Goal: Task Accomplishment & Management: Use online tool/utility

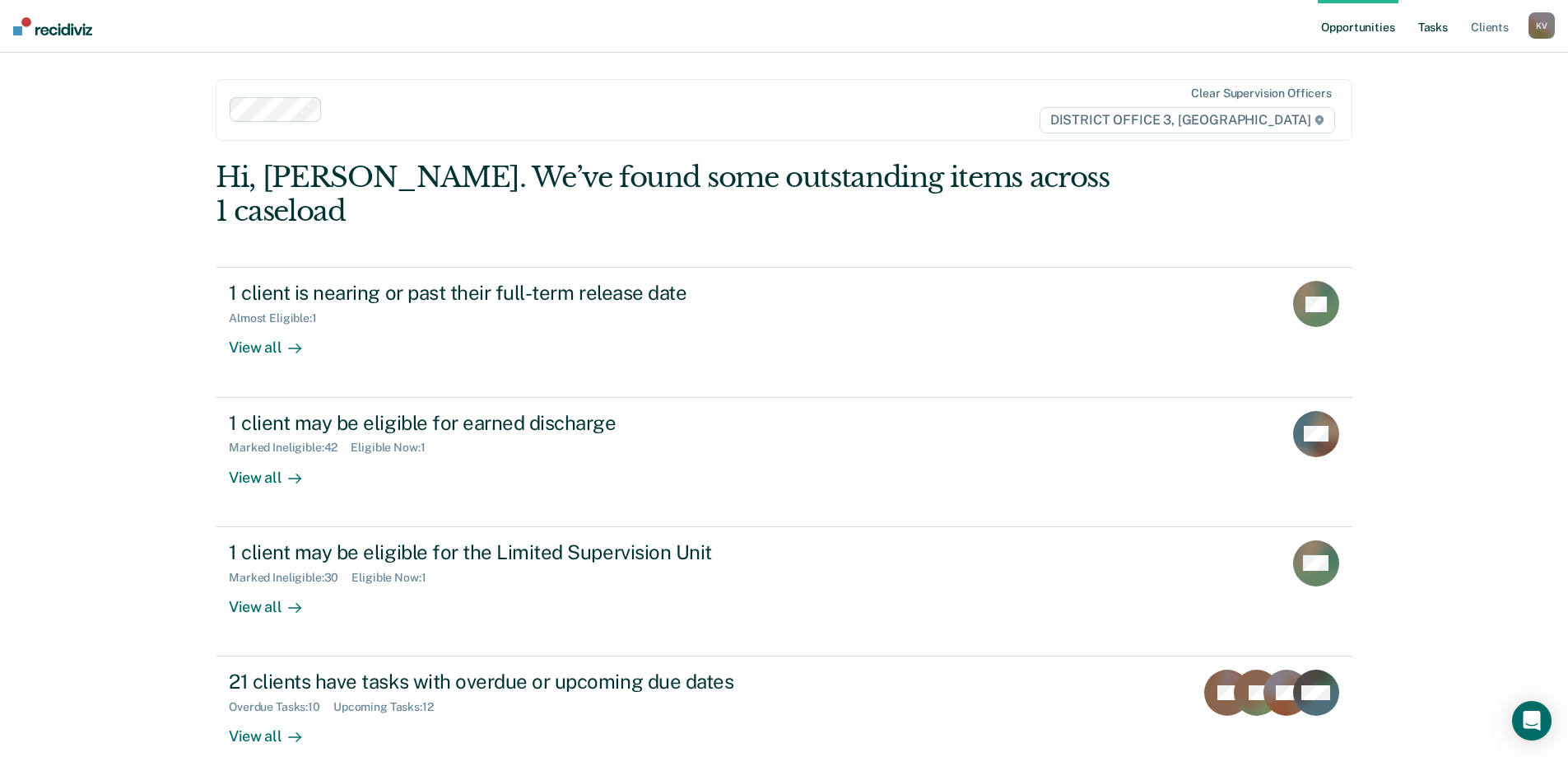
click at [1443, 29] on link "Tasks" at bounding box center [1433, 26] width 36 height 53
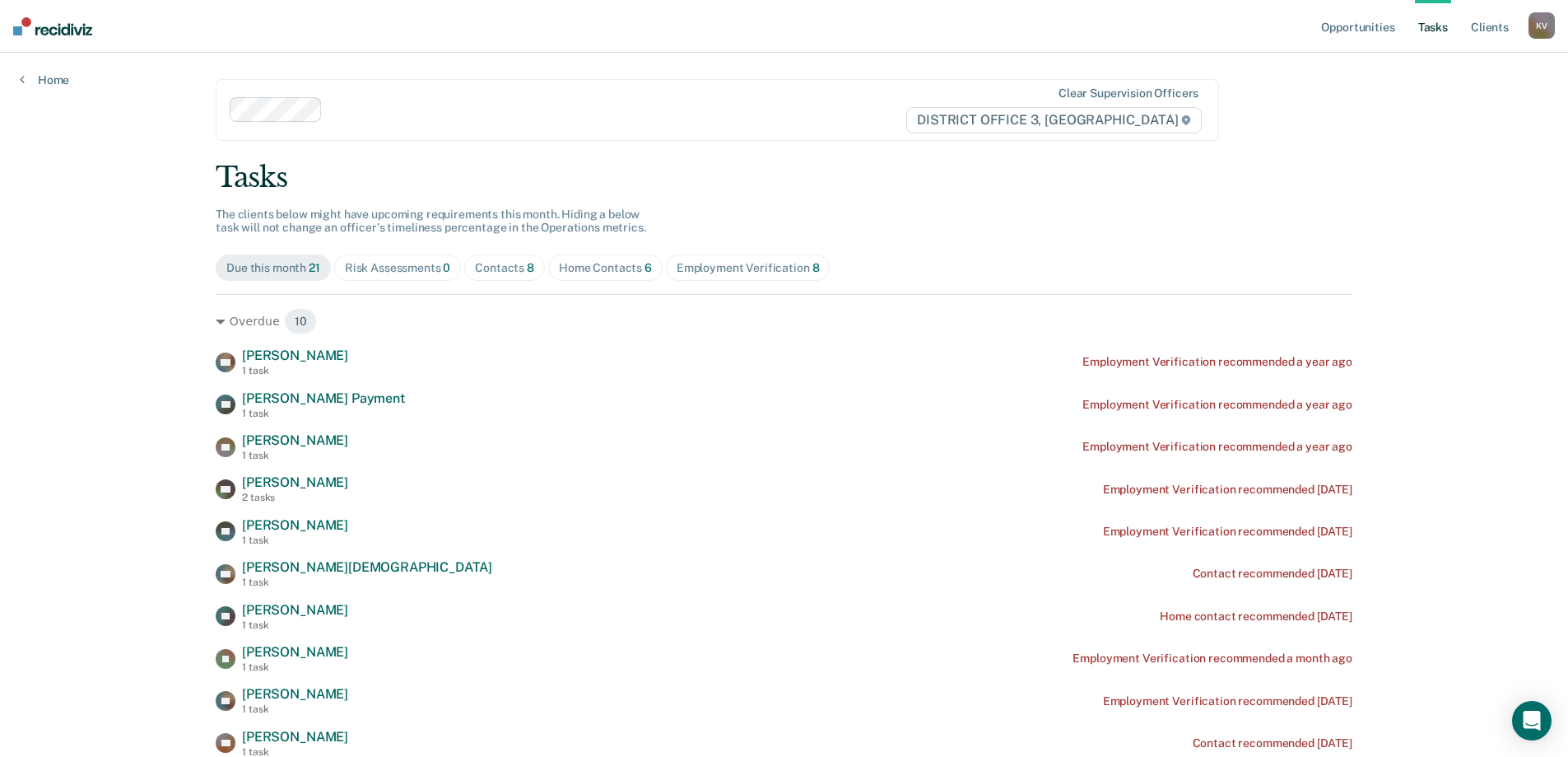
click at [527, 267] on span "8" at bounding box center [531, 267] width 8 height 13
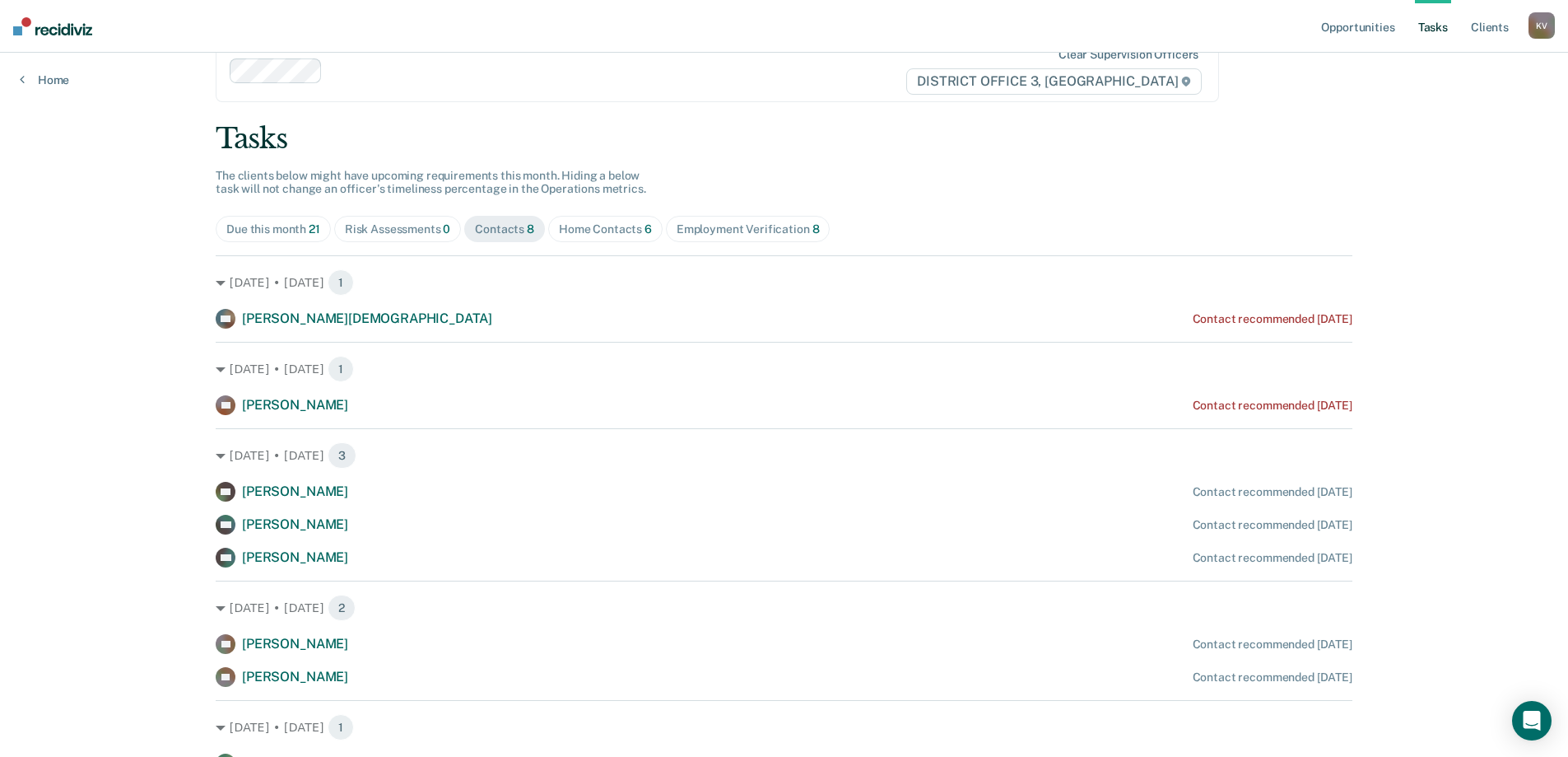
scroll to position [121, 0]
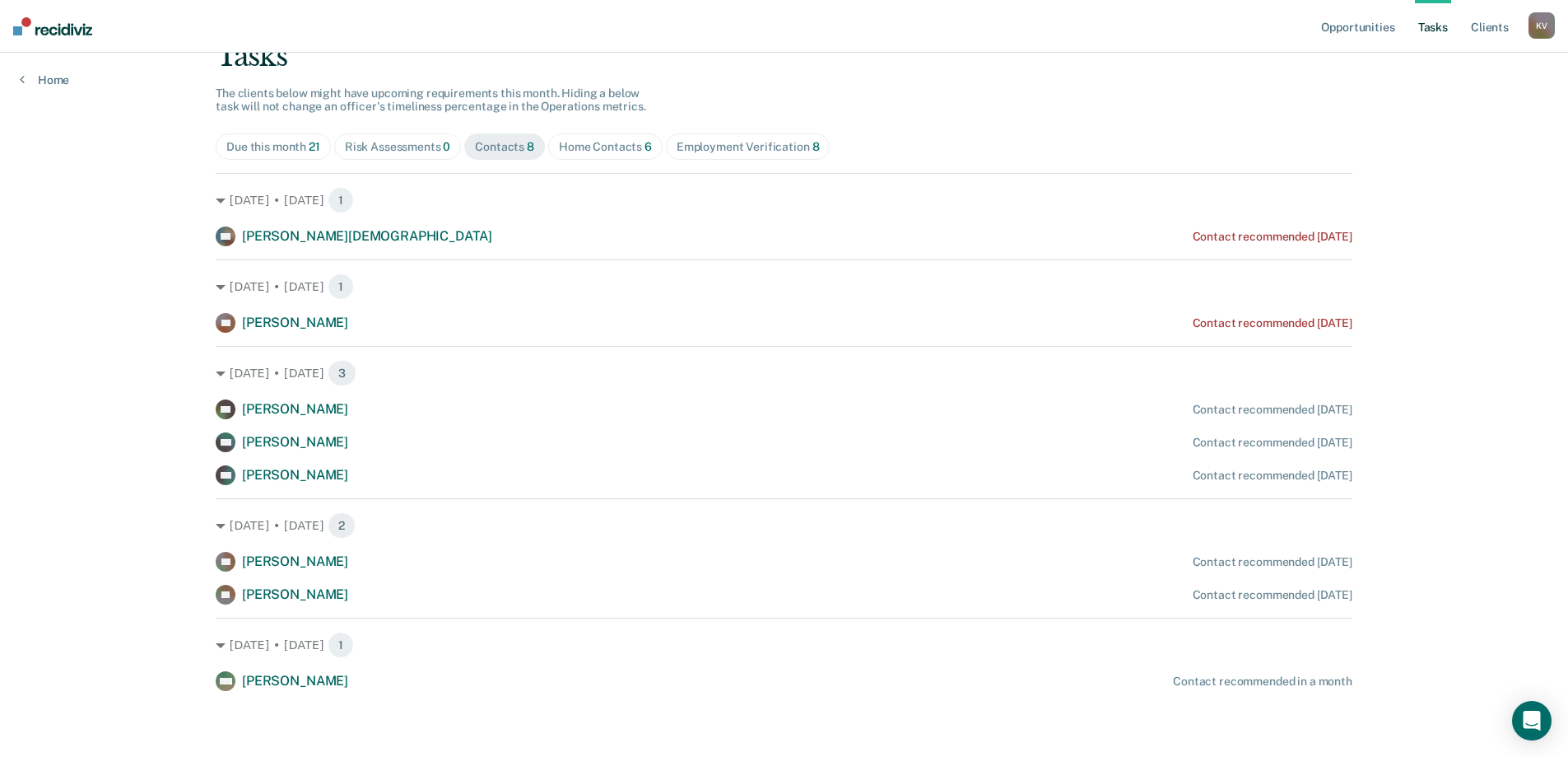
click at [811, 157] on div "Due this month 21 Risk Assessments 0 Contacts 8 Home Contacts 6 Employment Veri…" at bounding box center [784, 147] width 1137 height 27
click at [806, 155] on span "Employment Verification 8" at bounding box center [748, 147] width 165 height 27
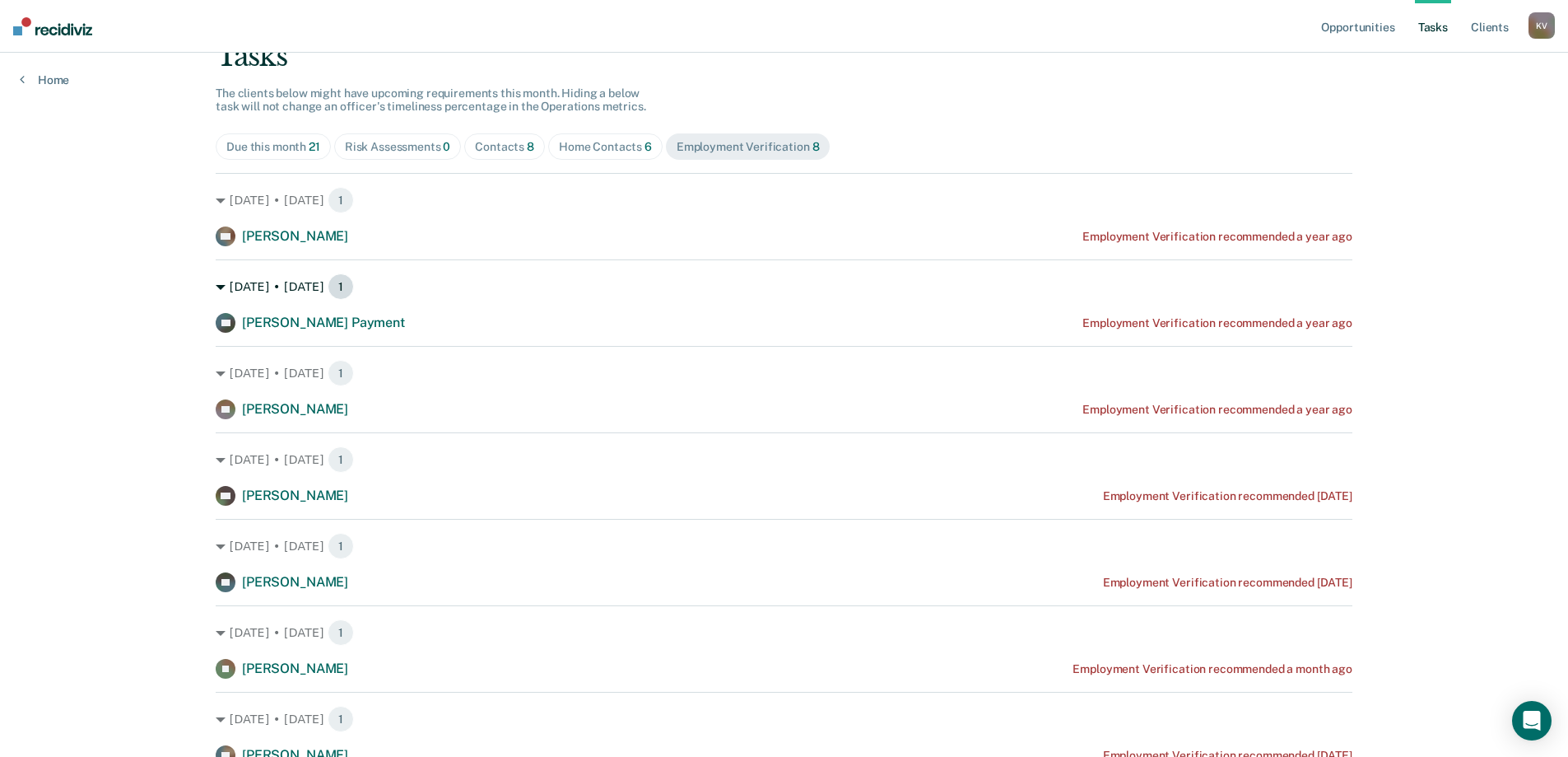
click at [1172, 299] on div "[DATE] • [DATE] 1" at bounding box center [784, 287] width 1137 height 27
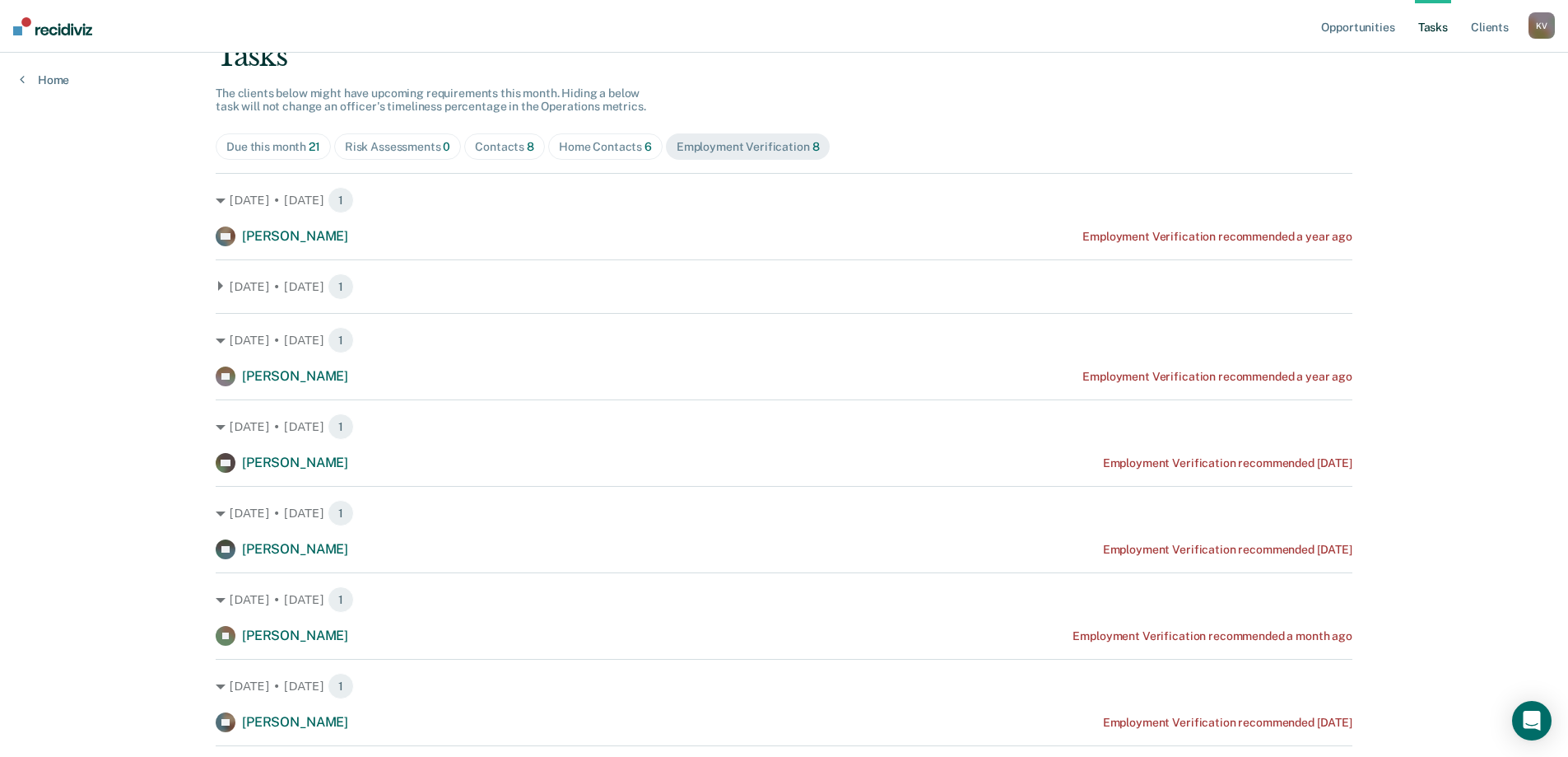
click at [1156, 356] on div "[DATE] • [DATE] 1 PP [PERSON_NAME] Employment Verification recommended a year a…" at bounding box center [784, 350] width 1137 height 73
click at [242, 296] on div "[DATE] • [DATE] 1" at bounding box center [784, 287] width 1137 height 27
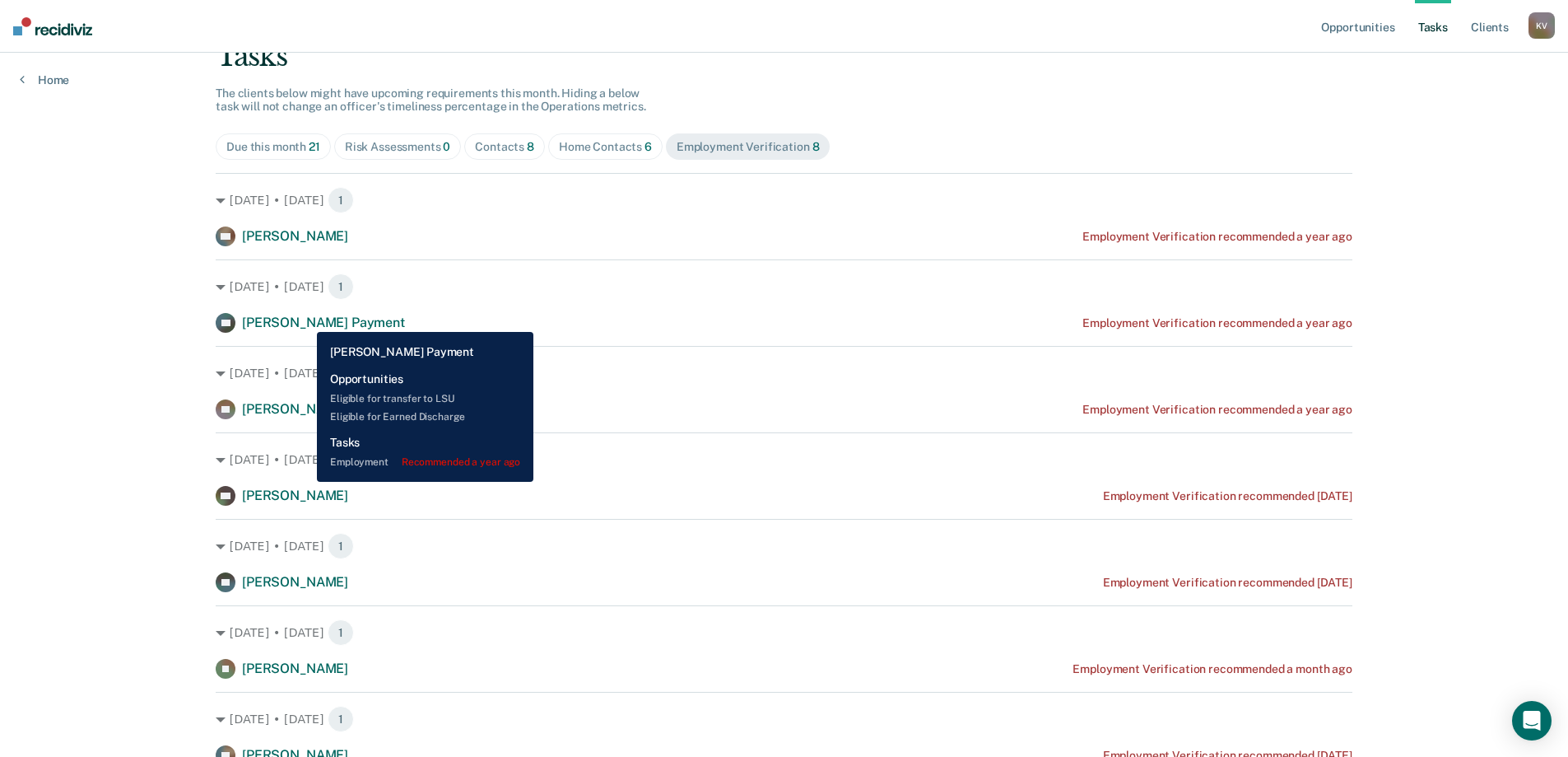
click at [305, 319] on span "[PERSON_NAME] Payment" at bounding box center [324, 322] width 163 height 15
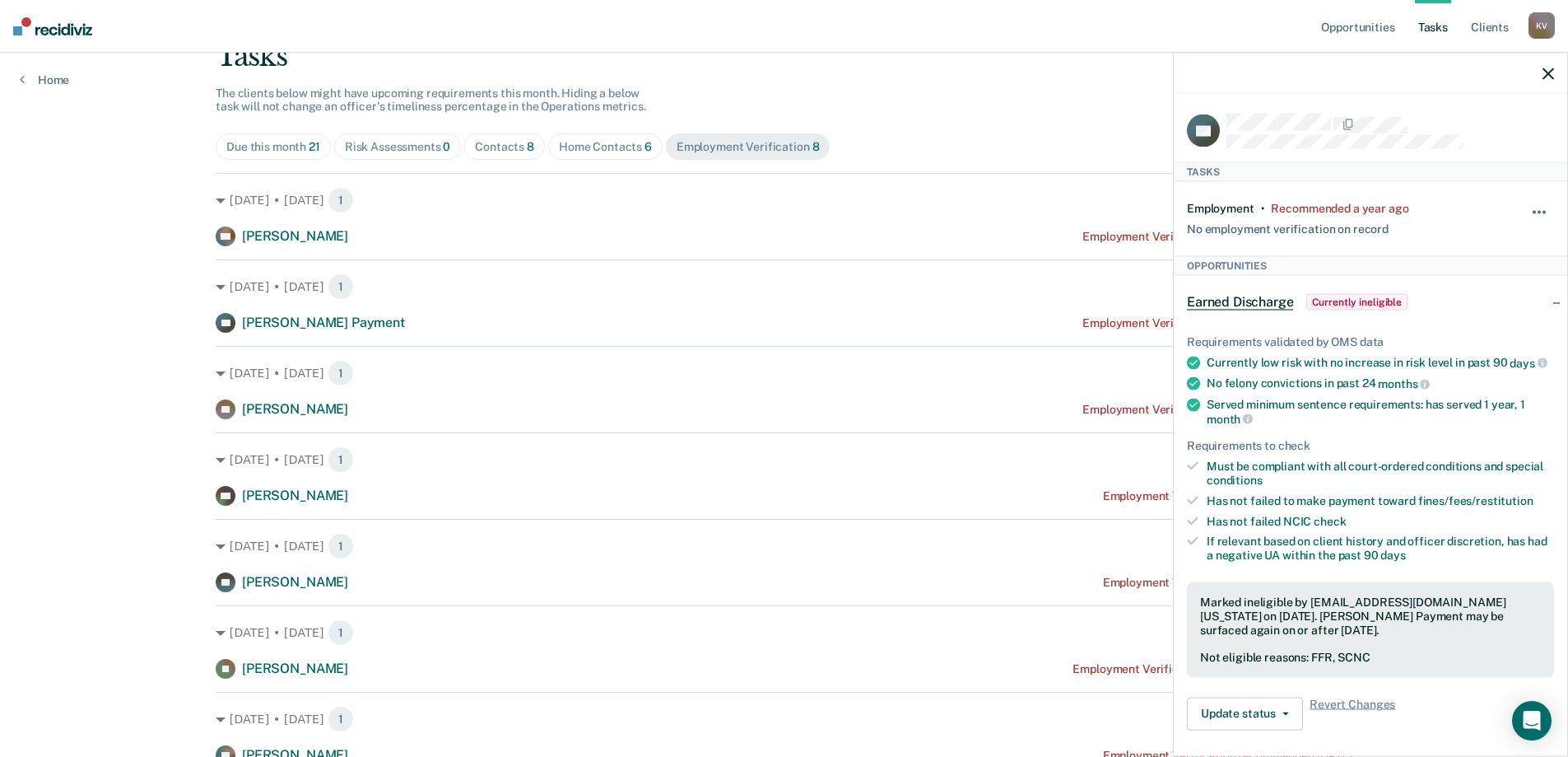
click at [1531, 213] on button "button" at bounding box center [1539, 220] width 28 height 27
click at [1514, 255] on article "DP Tasks Employment • Recommended a year ago No employment verification on reco…" at bounding box center [1370, 661] width 367 height 1094
click at [1547, 77] on icon "button" at bounding box center [1549, 73] width 11 height 11
